Goal: Check status: Check status

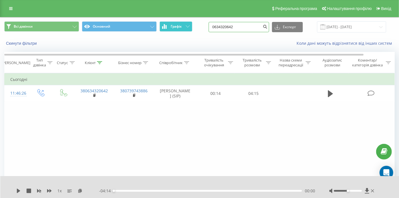
drag, startPoint x: 248, startPoint y: 22, endPoint x: 172, endPoint y: 28, distance: 75.9
click at [173, 28] on div "Всі дзвінки Основний Графік 0634320642 Експорт .csv .xls .xlsx 19.05.2025 - 19.…" at bounding box center [199, 26] width 390 height 11
paste input "97757907"
type input "0977579072"
click at [268, 26] on icon "submit" at bounding box center [265, 25] width 5 height 3
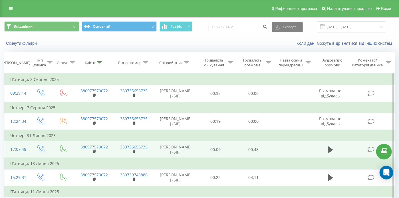
scroll to position [36, 0]
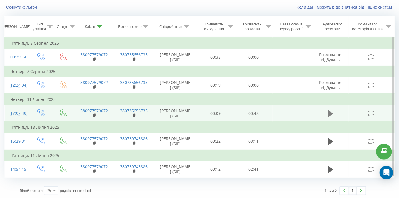
click at [328, 112] on icon at bounding box center [330, 113] width 5 height 7
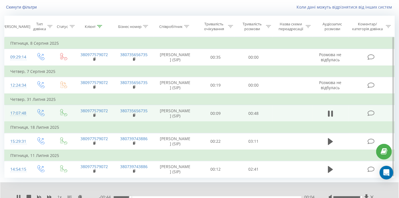
drag, startPoint x: 354, startPoint y: 196, endPoint x: 360, endPoint y: 196, distance: 6.3
click at [360, 197] on div at bounding box center [347, 198] width 28 height 2
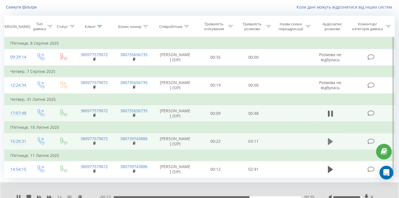
click at [333, 141] on button at bounding box center [330, 142] width 9 height 9
click at [148, 195] on div "- 03:08 00:01 00:01" at bounding box center [206, 198] width 215 height 6
click at [154, 197] on div "00:02" at bounding box center [208, 198] width 188 height 2
click at [58, 195] on span "1 x" at bounding box center [59, 198] width 4 height 6
click at [47, 197] on icon at bounding box center [49, 197] width 5 height 3
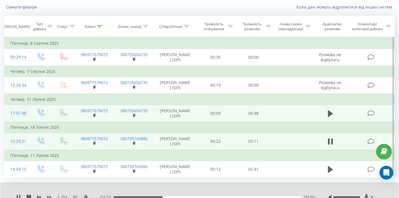
click at [50, 196] on icon at bounding box center [49, 197] width 5 height 3
click at [330, 142] on icon at bounding box center [330, 142] width 5 height 8
